Goal: Register for event/course

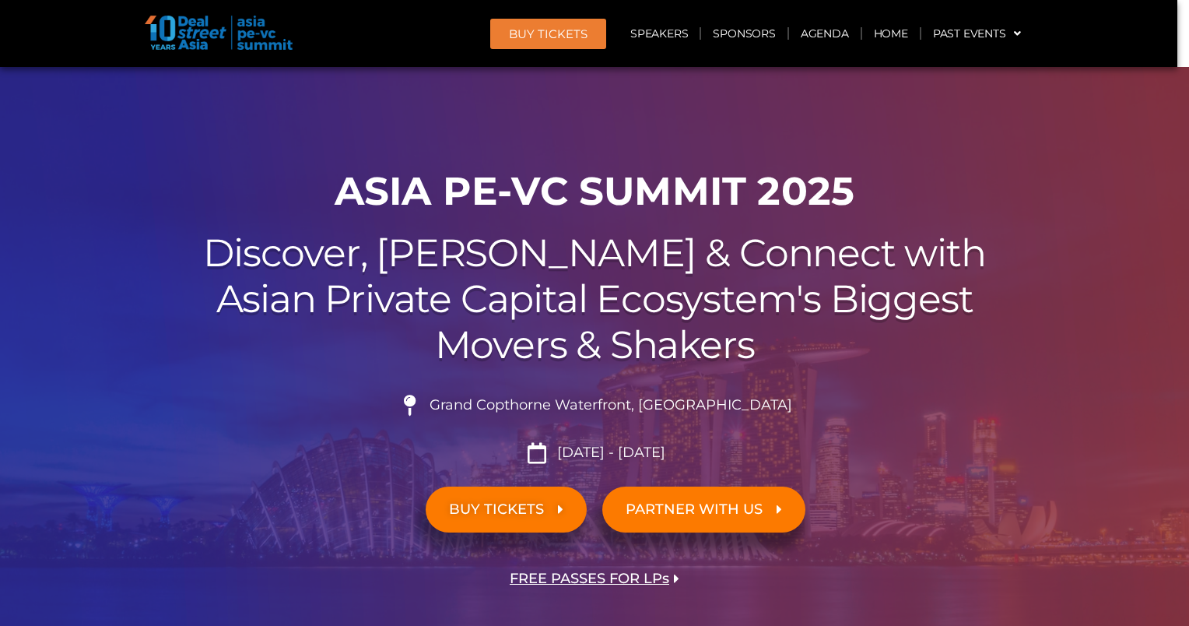
scroll to position [78, 0]
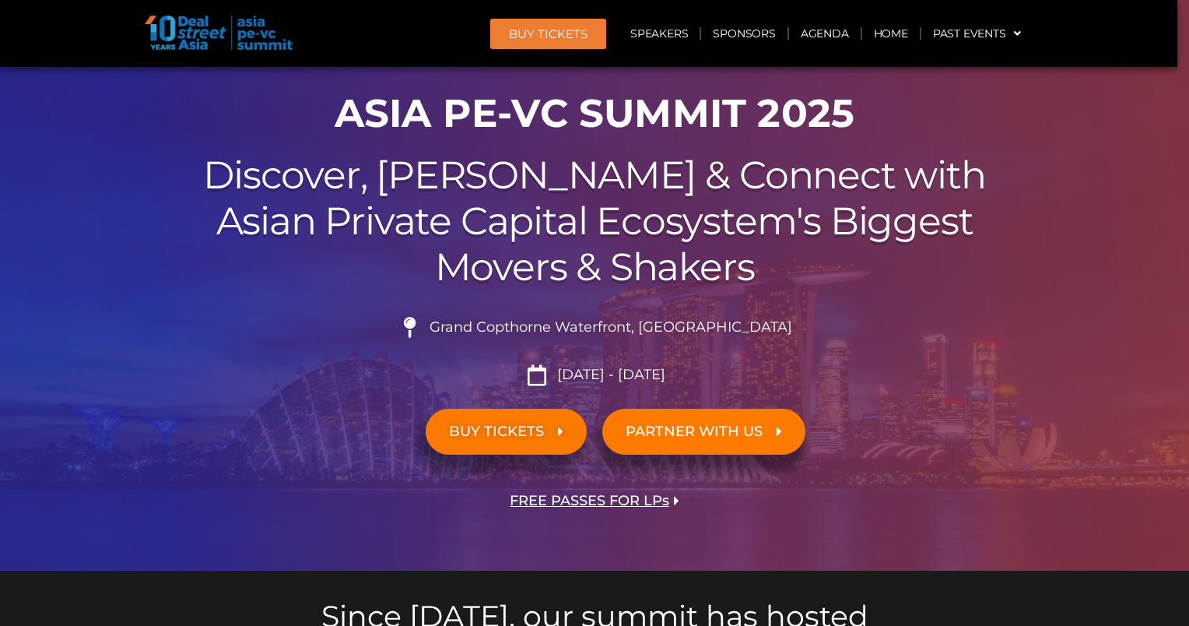
click at [566, 378] on span "[DATE] - [DATE]" at bounding box center [609, 374] width 112 height 17
click at [756, 377] on li "[DATE] - [DATE]" at bounding box center [594, 374] width 871 height 21
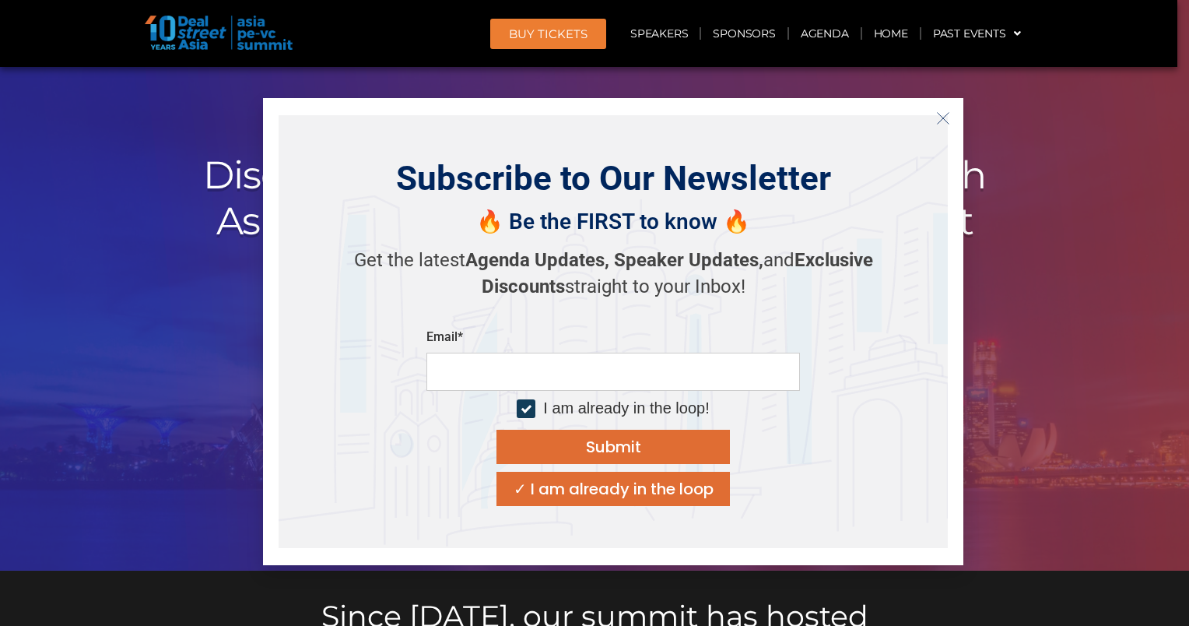
click at [1077, 330] on div at bounding box center [594, 279] width 1189 height 581
click at [947, 122] on line "Close" at bounding box center [943, 118] width 11 height 11
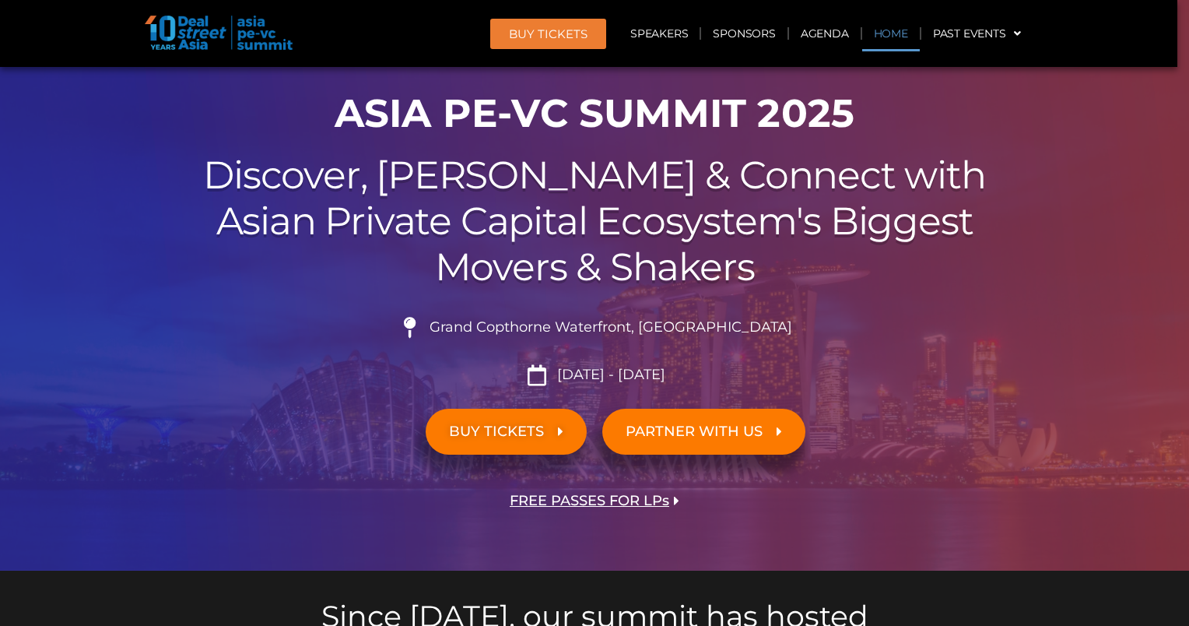
click at [895, 32] on link "Home" at bounding box center [891, 34] width 58 height 36
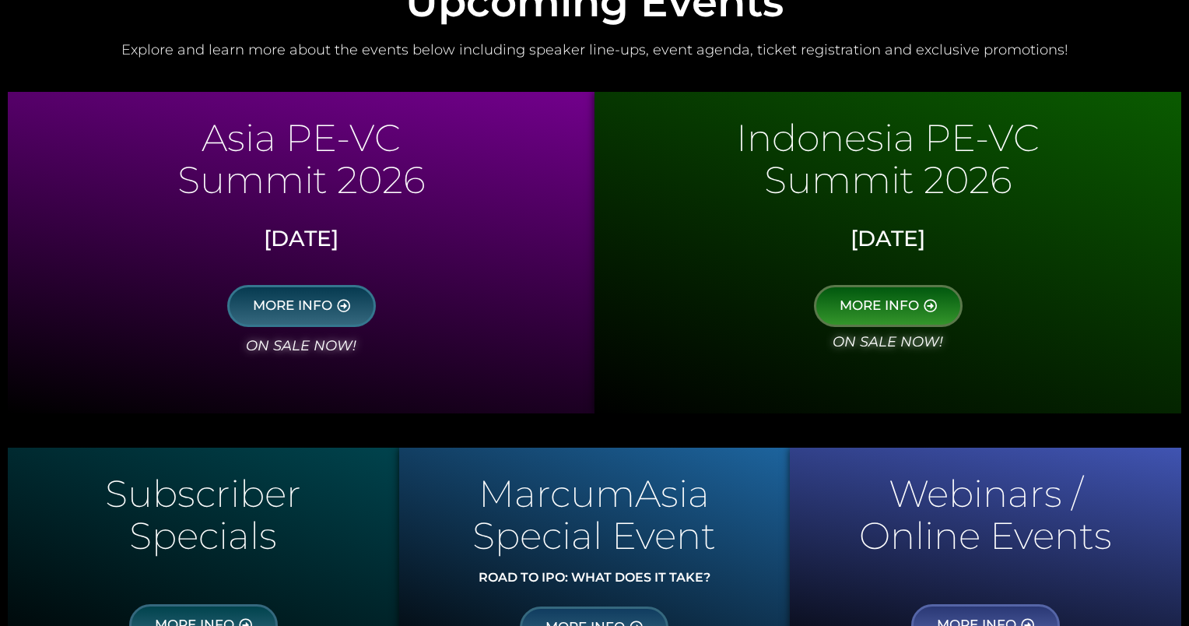
scroll to position [700, 0]
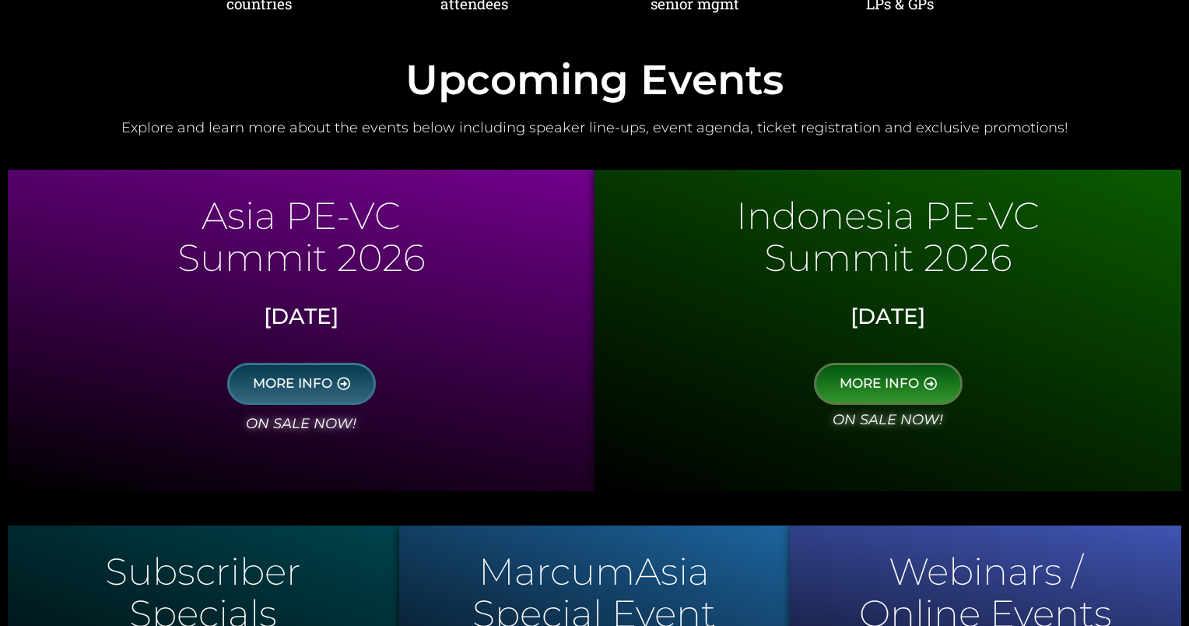
drag, startPoint x: 293, startPoint y: 225, endPoint x: 489, endPoint y: 334, distance: 224.3
click at [488, 333] on div "Asia PE-VC Summit 2026 Sept 2026 MORE INFO on sale now!" at bounding box center [301, 330] width 587 height 321
drag, startPoint x: 489, startPoint y: 334, endPoint x: 436, endPoint y: 324, distance: 53.1
click at [489, 335] on div "Sept 2026" at bounding box center [301, 319] width 571 height 53
click at [367, 353] on div "MORE INFO" at bounding box center [301, 374] width 571 height 59
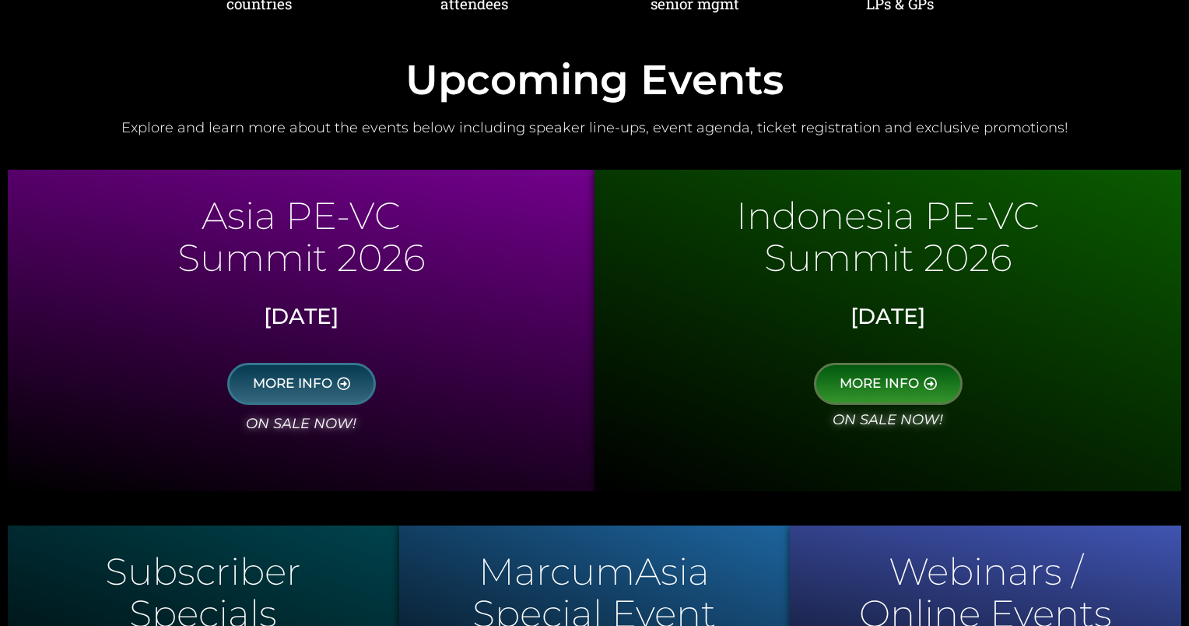
scroll to position [934, 0]
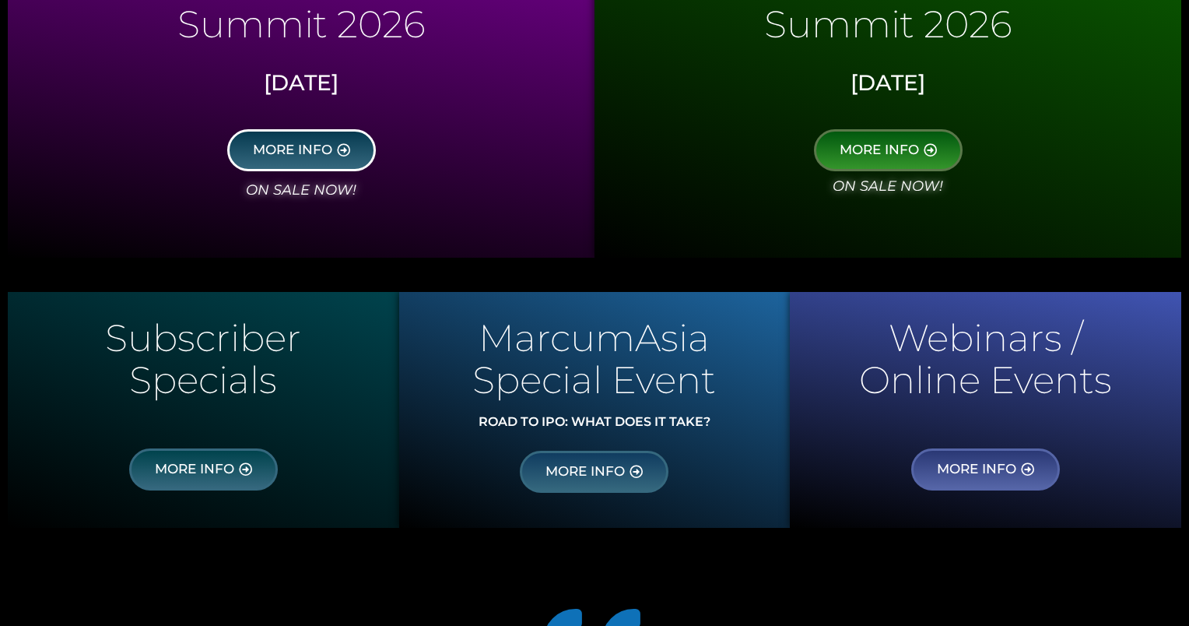
click at [330, 161] on link "MORE INFO" at bounding box center [301, 150] width 149 height 42
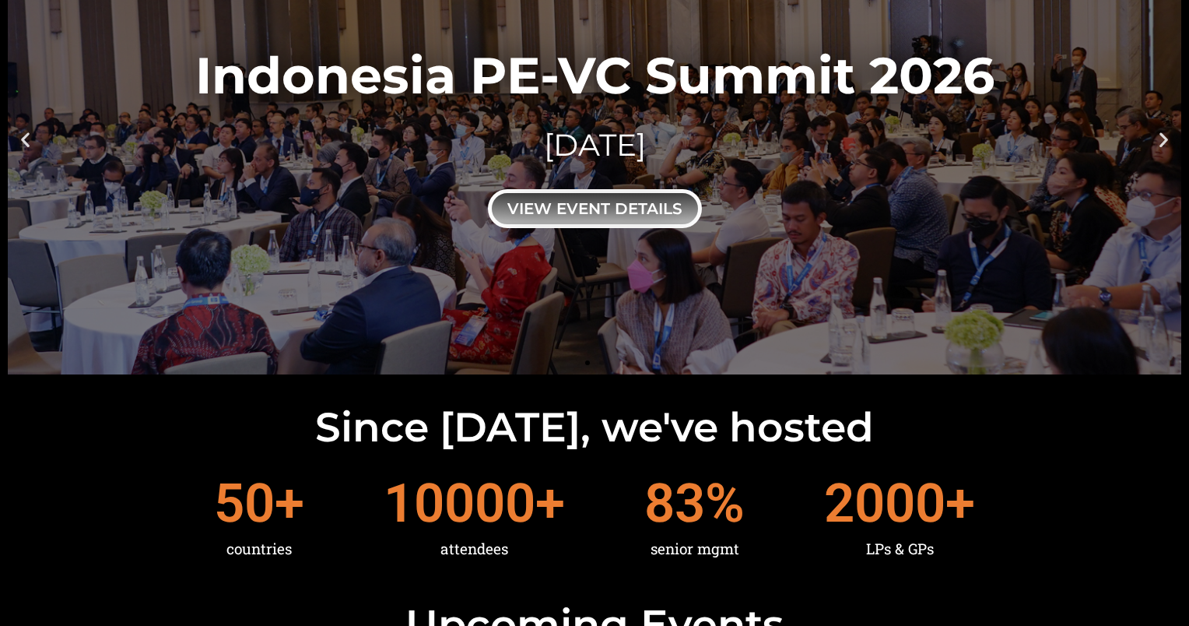
click at [605, 219] on div "view event details" at bounding box center [595, 208] width 214 height 39
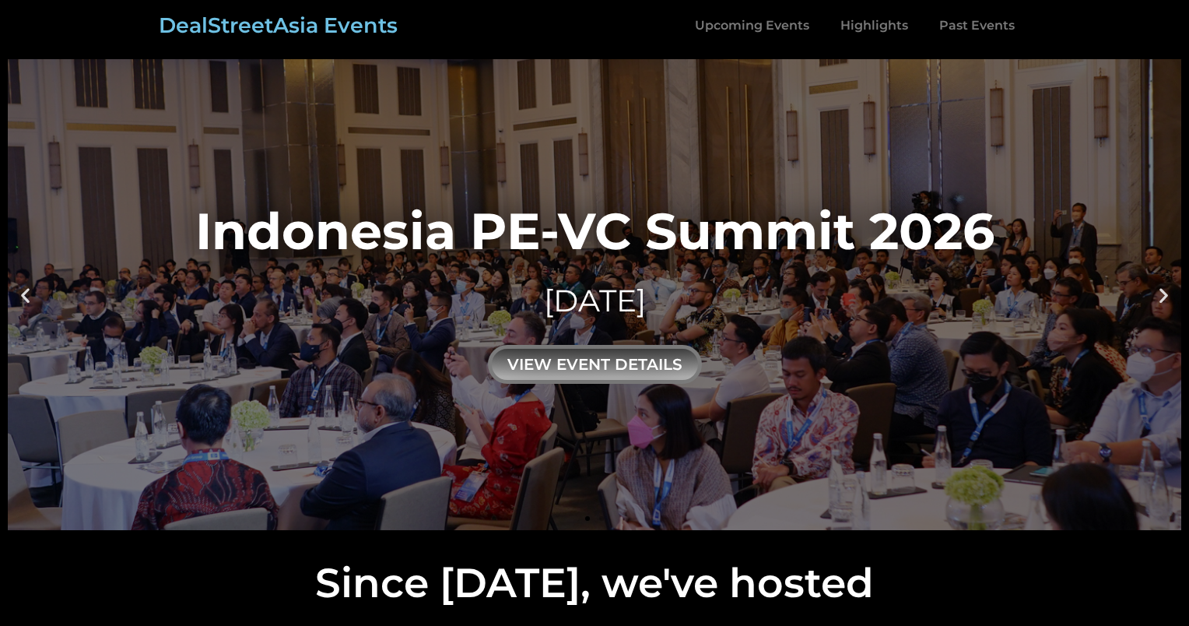
click at [265, 10] on div "DealStreetAsia Events Upcoming Events Highlights Past Events Menu Upcoming Even…" at bounding box center [594, 25] width 887 height 51
click at [249, 19] on link "DealStreetAsia Events" at bounding box center [278, 25] width 239 height 26
click at [996, 23] on link "Past Events" at bounding box center [977, 26] width 107 height 36
click at [293, 26] on link "DealStreetAsia Events" at bounding box center [278, 25] width 239 height 26
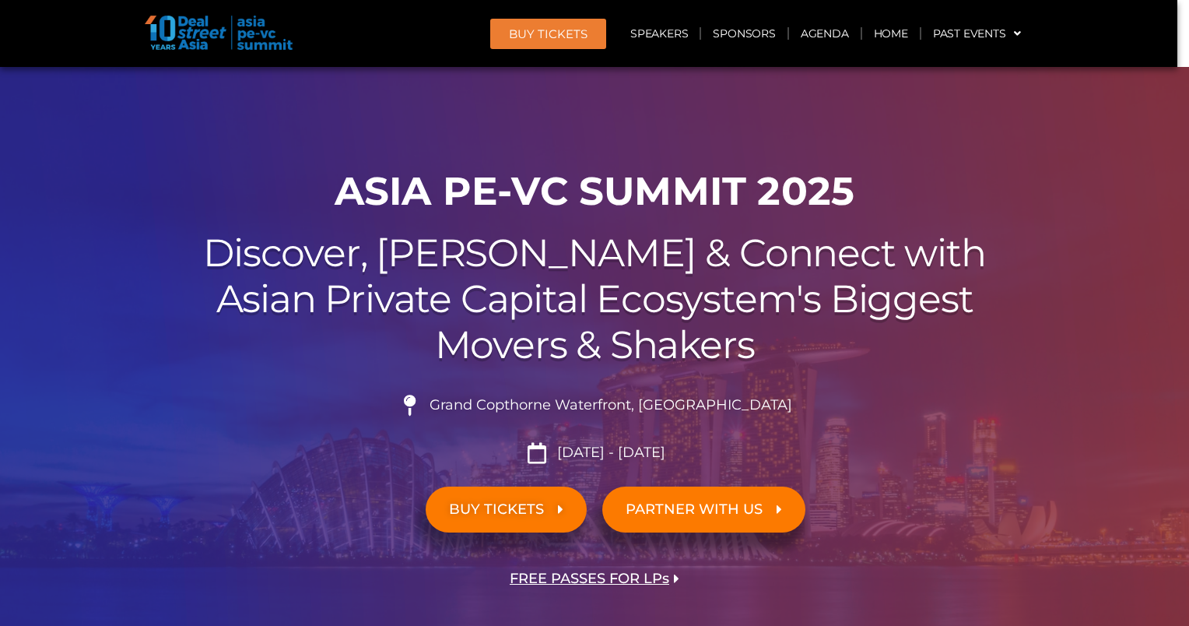
click at [682, 515] on span "PARTNER WITH US" at bounding box center [694, 509] width 137 height 15
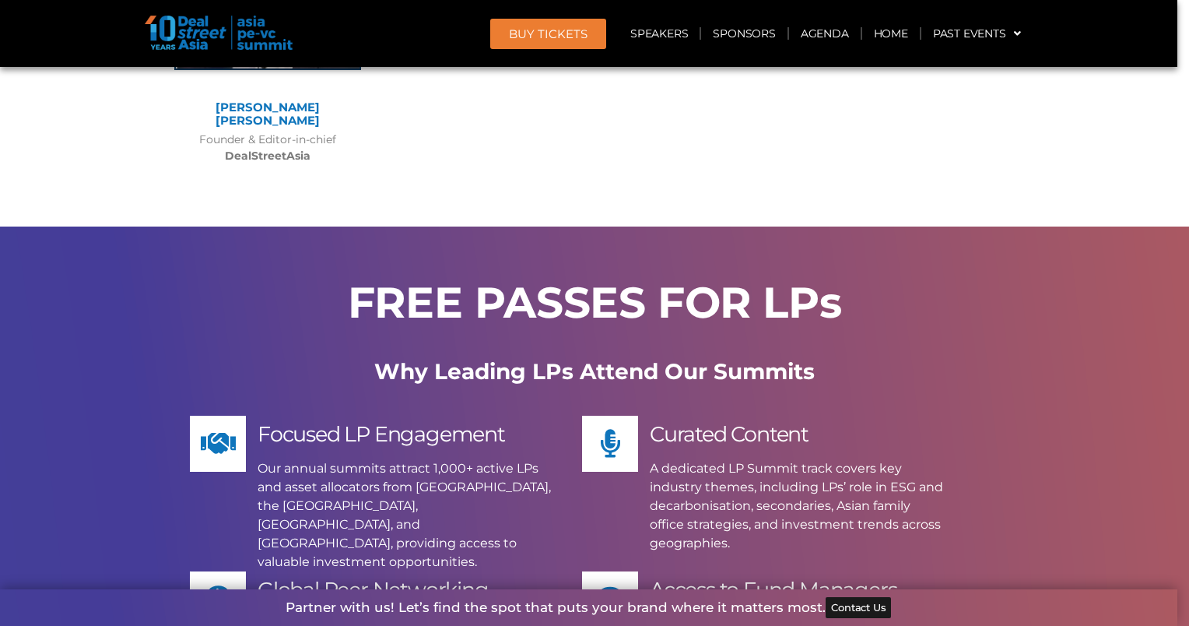
scroll to position [8387, 0]
